Goal: Check status: Check status

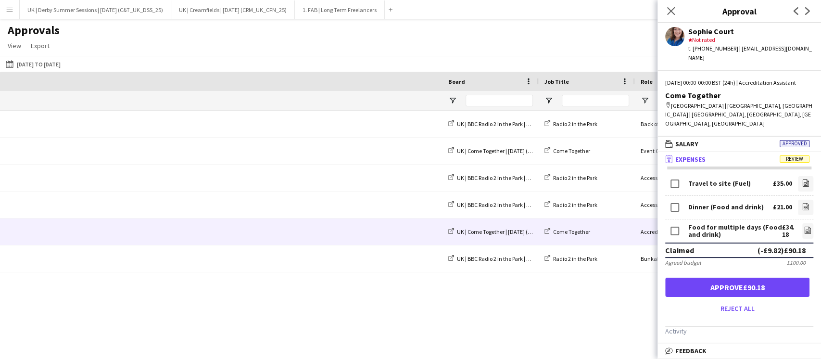
scroll to position [25, 0]
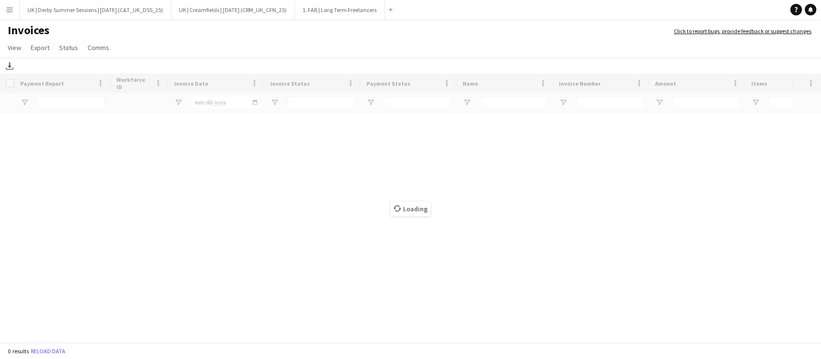
click at [9, 11] on app-icon "Menu" at bounding box center [10, 10] width 8 height 8
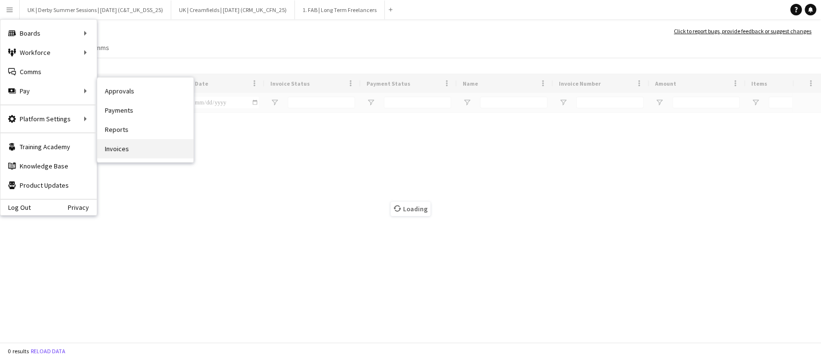
click at [123, 148] on link "Invoices" at bounding box center [145, 148] width 96 height 19
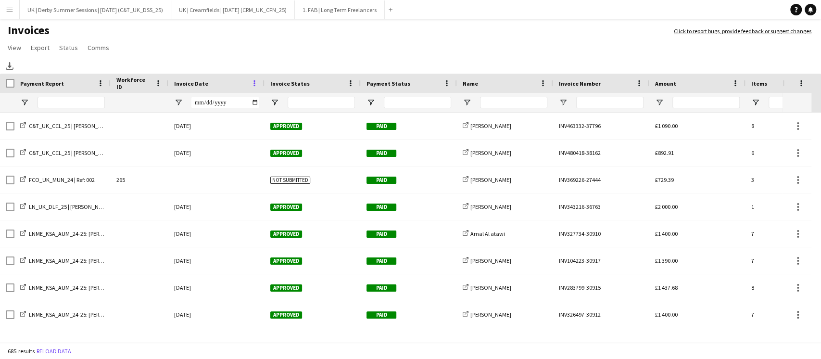
click at [252, 82] on span at bounding box center [254, 83] width 9 height 9
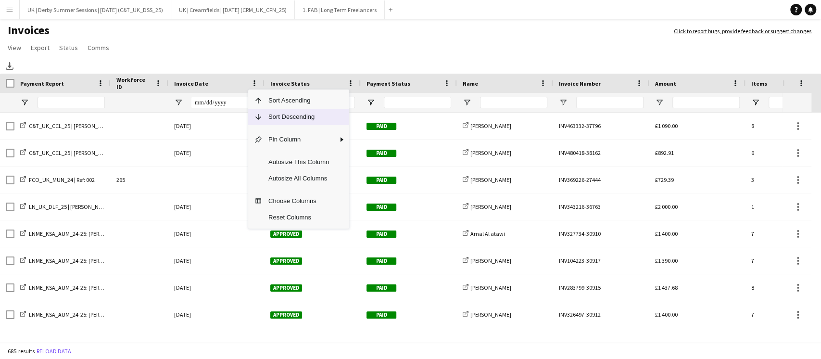
click at [273, 115] on span "Sort Descending" at bounding box center [299, 117] width 72 height 16
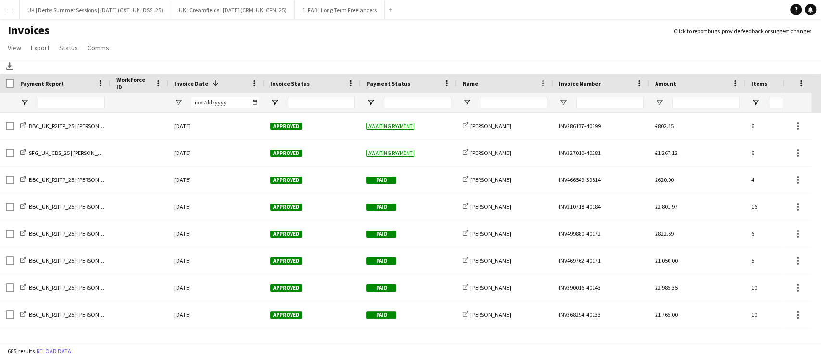
click at [6, 7] on app-icon "Menu" at bounding box center [10, 10] width 8 height 8
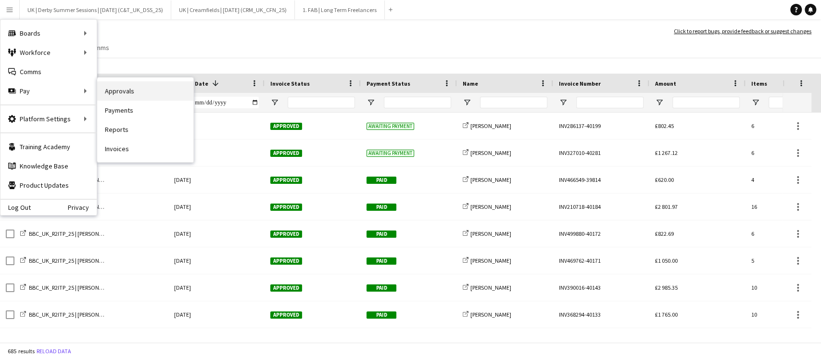
click at [146, 90] on link "Approvals" at bounding box center [145, 90] width 96 height 19
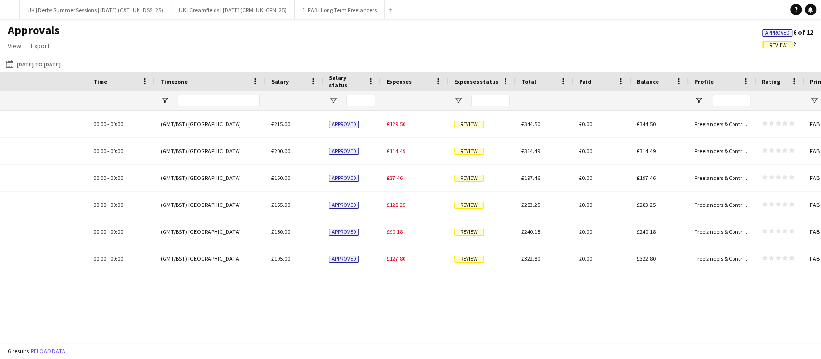
scroll to position [0, 925]
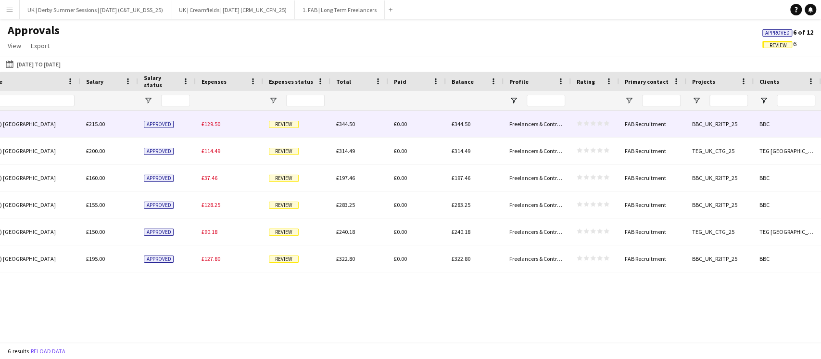
click at [206, 121] on span "£129.50" at bounding box center [211, 123] width 19 height 7
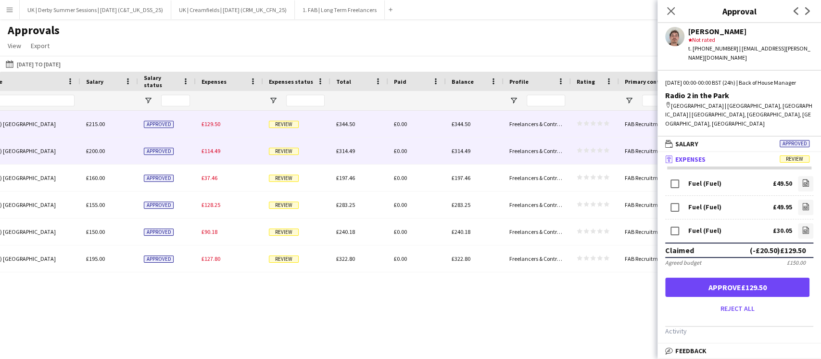
click at [209, 150] on span "£114.49" at bounding box center [211, 150] width 19 height 7
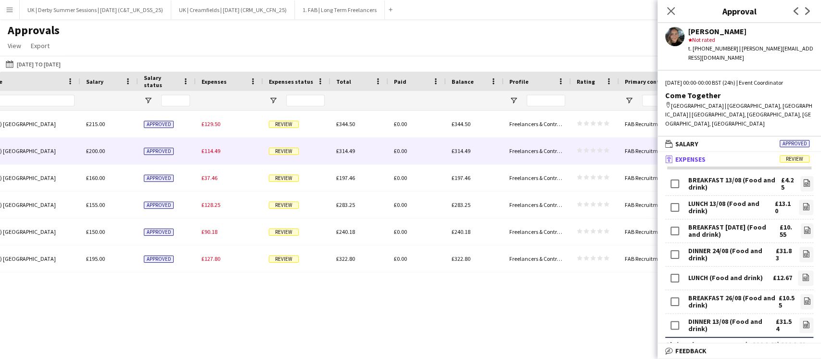
scroll to position [256, 0]
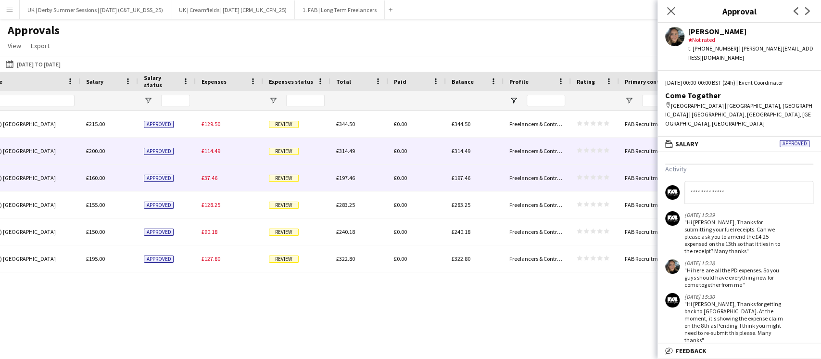
click at [210, 186] on div "£37.46" at bounding box center [229, 177] width 67 height 26
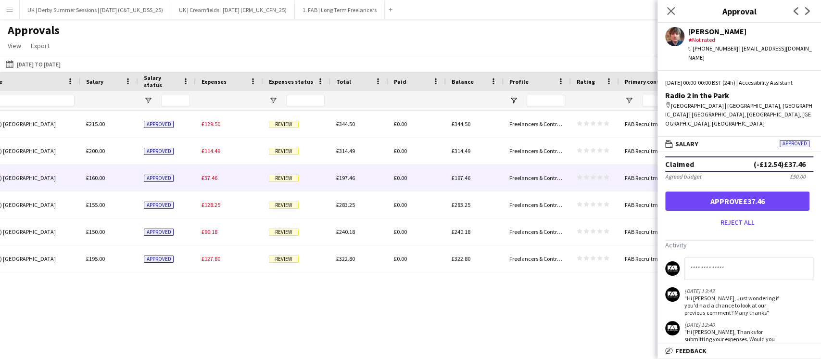
scroll to position [120, 0]
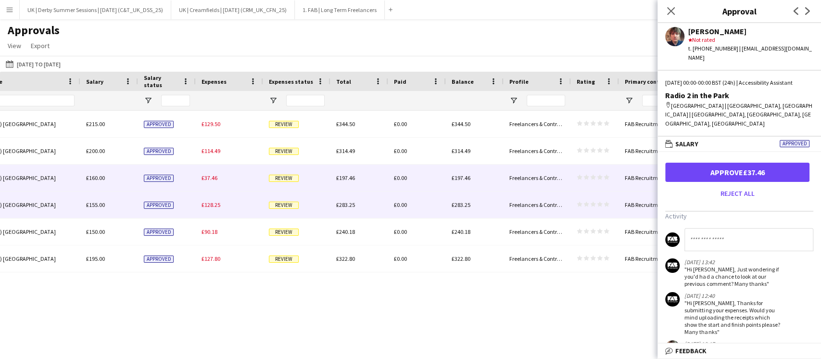
click at [196, 208] on div "£128.25" at bounding box center [229, 204] width 67 height 26
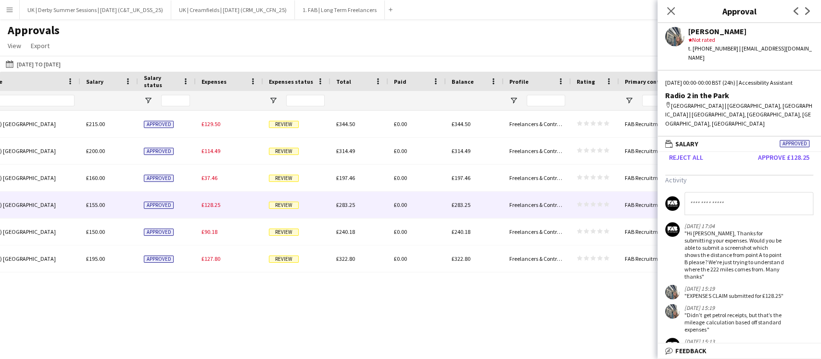
scroll to position [138, 0]
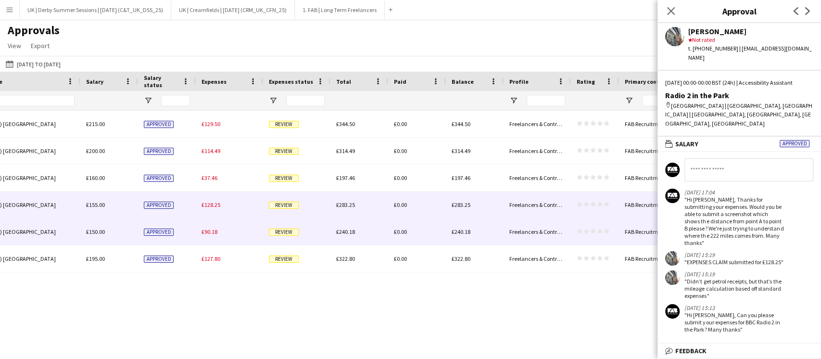
click at [177, 229] on div "Approved" at bounding box center [167, 231] width 58 height 26
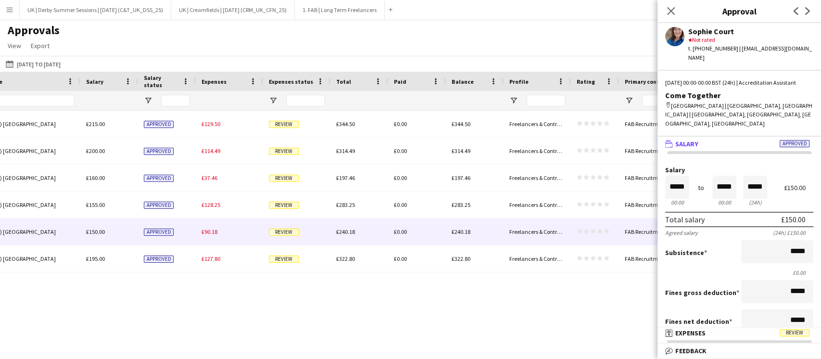
scroll to position [0, 0]
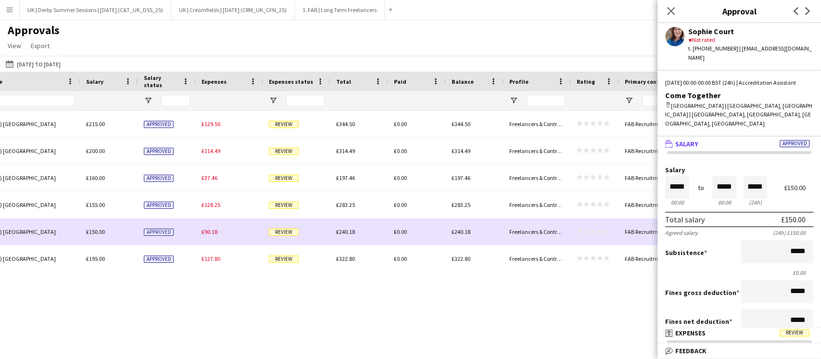
drag, startPoint x: 223, startPoint y: 239, endPoint x: 214, endPoint y: 238, distance: 9.2
click at [223, 239] on div "£90.18" at bounding box center [229, 231] width 67 height 26
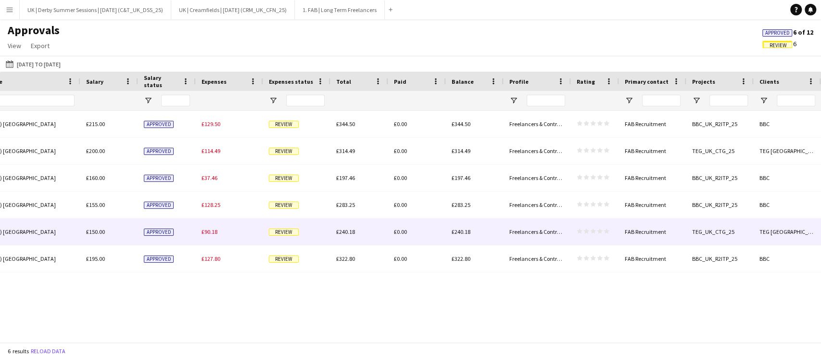
click at [208, 235] on span "£90.18" at bounding box center [210, 231] width 16 height 7
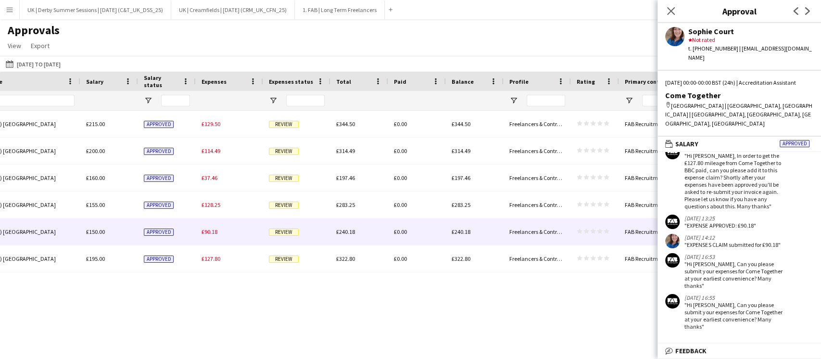
scroll to position [188, 0]
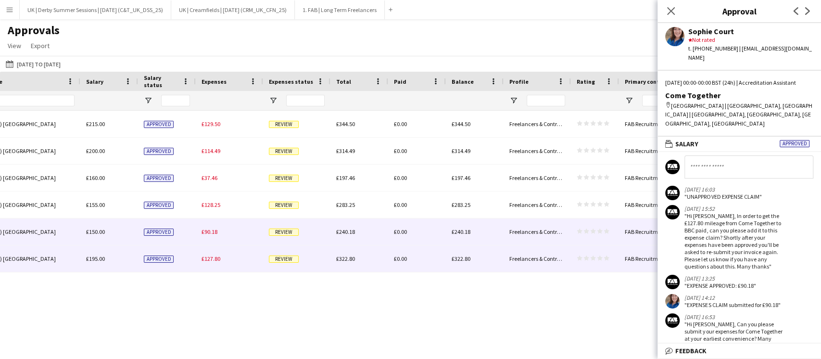
click at [208, 261] on span "£127.80" at bounding box center [211, 258] width 19 height 7
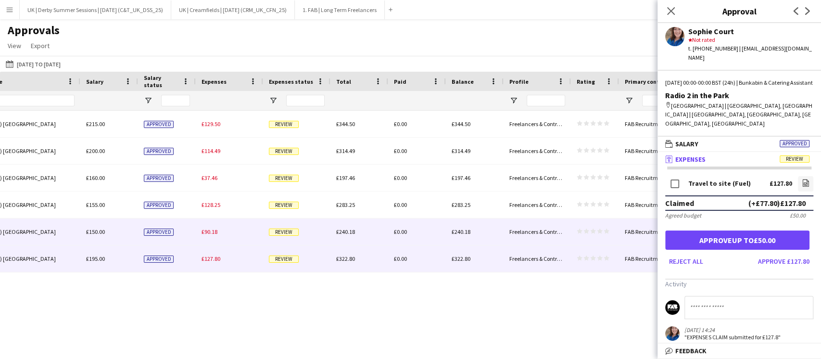
click at [212, 227] on div "£90.18" at bounding box center [229, 231] width 67 height 26
